Goal: Check status: Check status

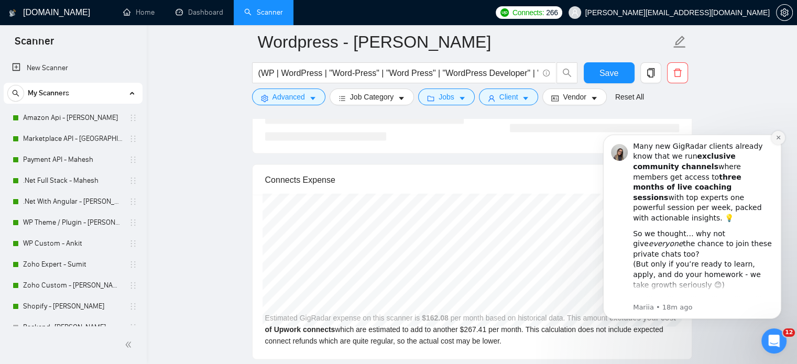
click at [777, 141] on button "Dismiss notification" at bounding box center [778, 138] width 14 height 14
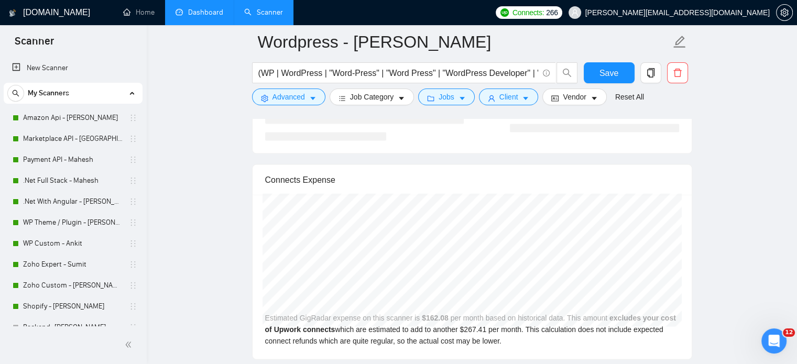
click at [202, 8] on link "Dashboard" at bounding box center [199, 12] width 48 height 9
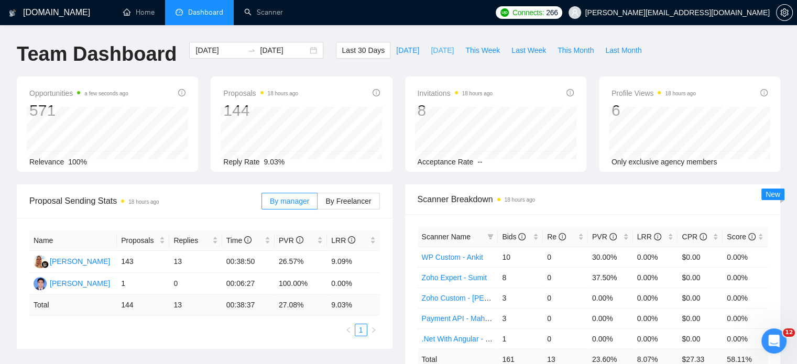
click at [431, 49] on span "[DATE]" at bounding box center [442, 51] width 23 height 12
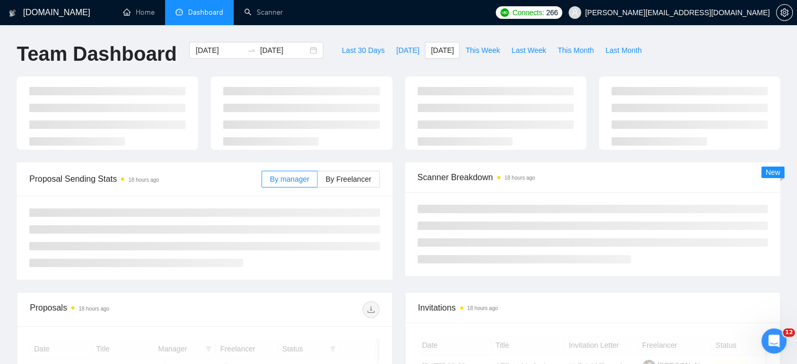
type input "[DATE]"
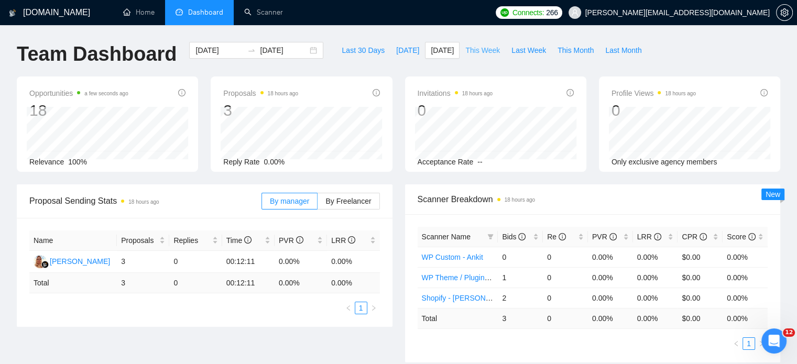
click at [472, 51] on span "This Week" at bounding box center [482, 51] width 35 height 12
type input "[DATE]"
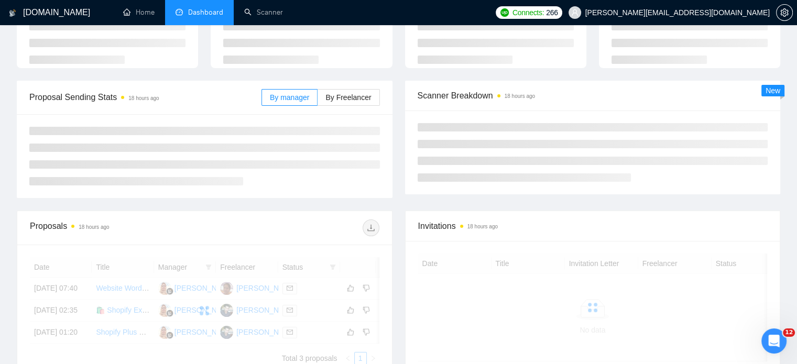
scroll to position [105, 0]
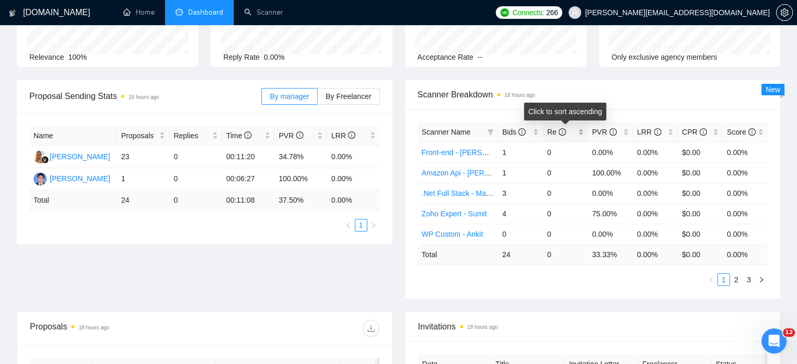
click at [579, 128] on div "Re" at bounding box center [565, 132] width 37 height 12
click at [578, 128] on div "Re" at bounding box center [565, 132] width 37 height 12
click at [532, 129] on div "Bids" at bounding box center [520, 132] width 37 height 12
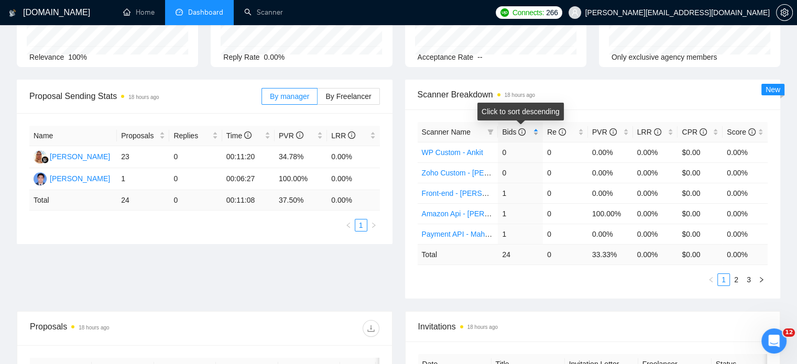
click at [537, 130] on div "Bids" at bounding box center [520, 132] width 37 height 12
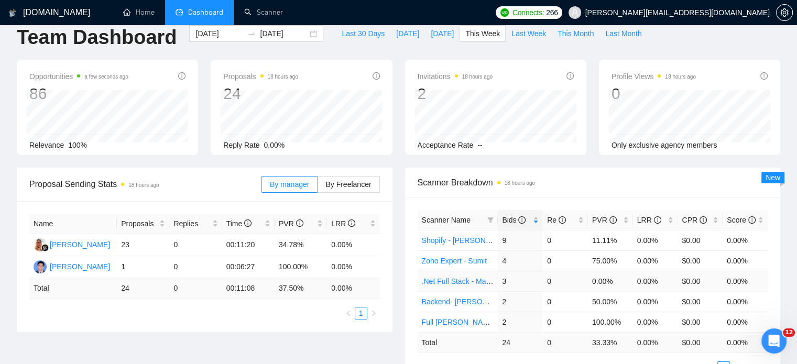
scroll to position [0, 0]
